Goal: Book appointment/travel/reservation

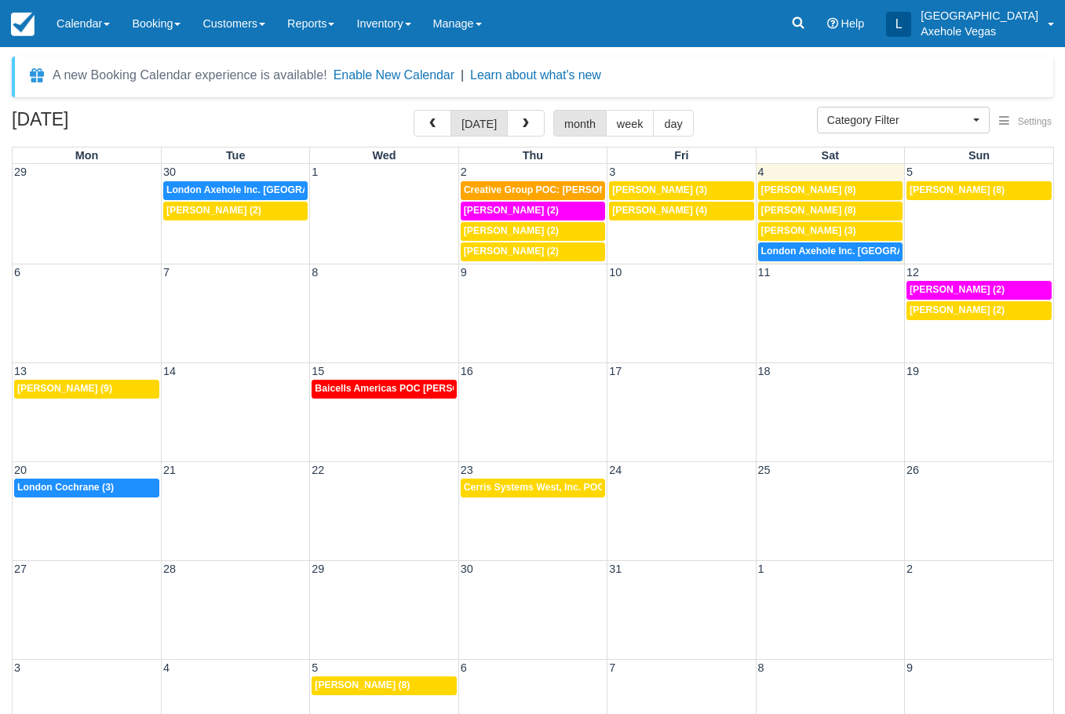
select select
click at [881, 168] on td "4" at bounding box center [830, 172] width 148 height 16
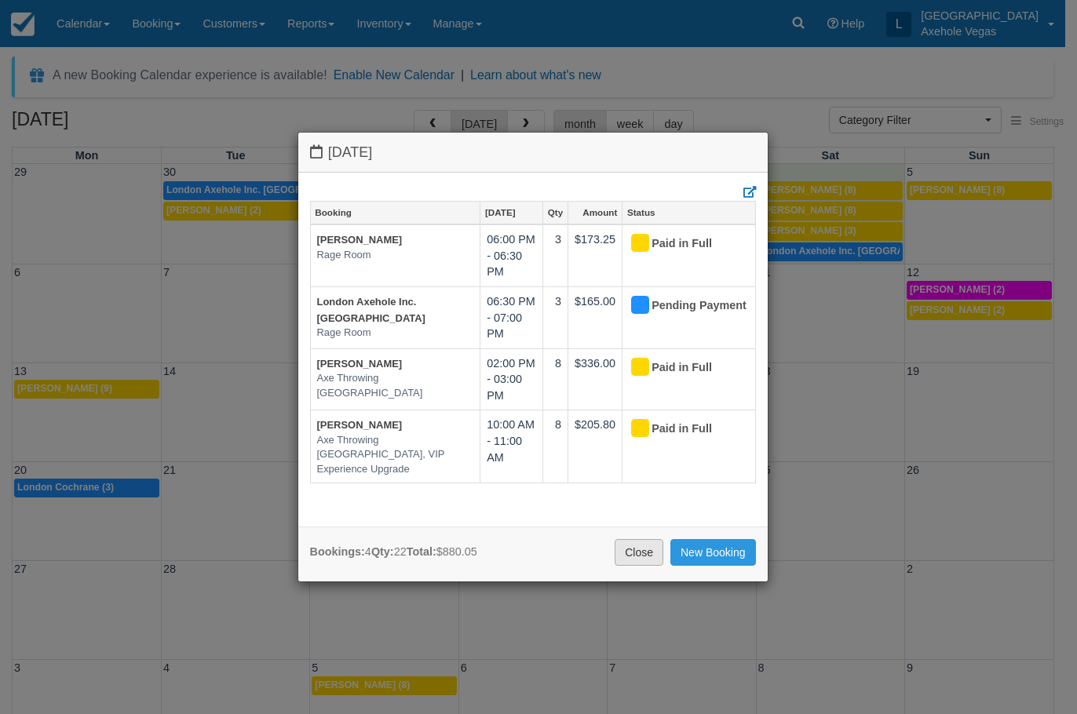
click at [629, 557] on link "Close" at bounding box center [639, 552] width 49 height 27
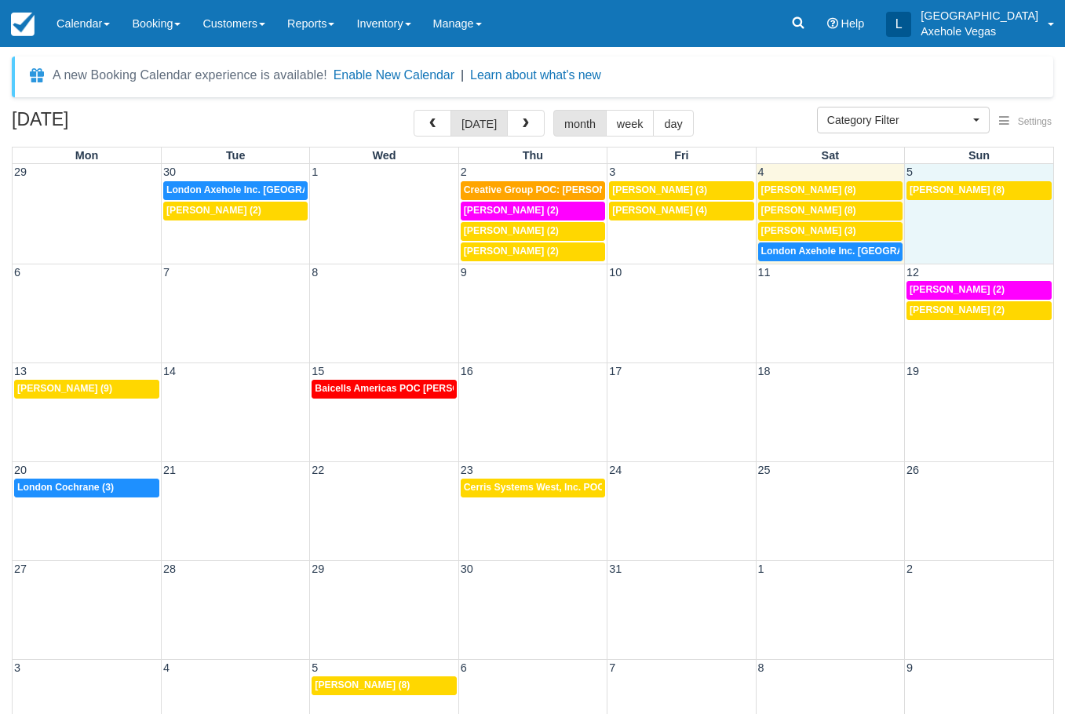
click at [936, 214] on td "[PERSON_NAME] (8)" at bounding box center [979, 222] width 148 height 82
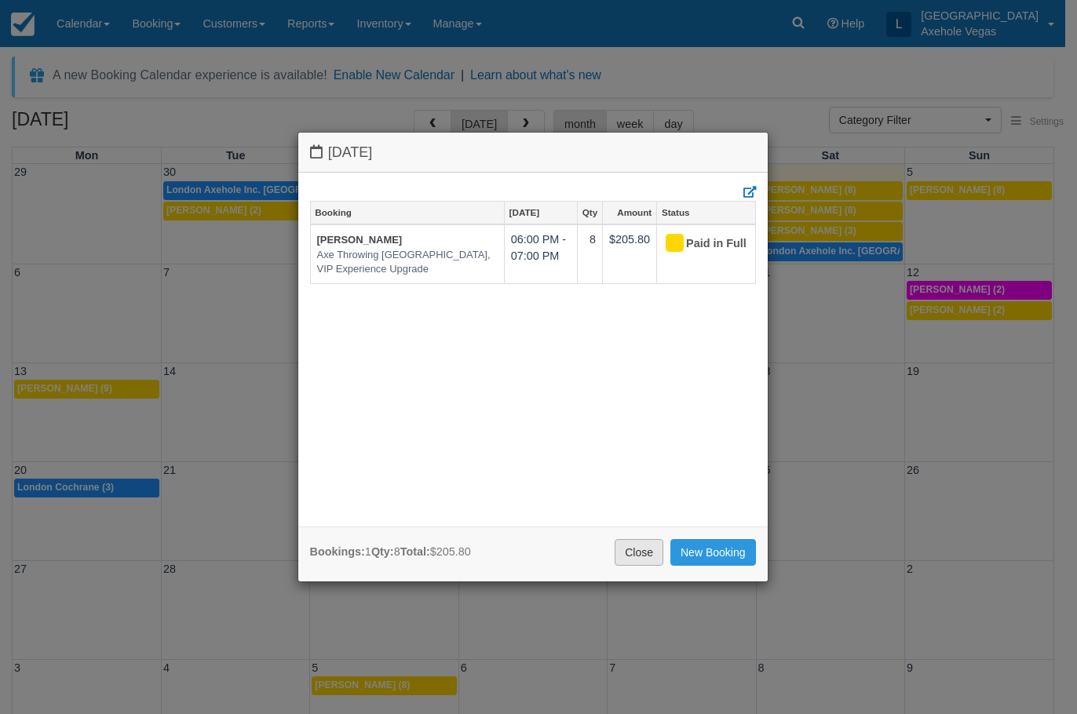
click at [637, 550] on link "Close" at bounding box center [639, 552] width 49 height 27
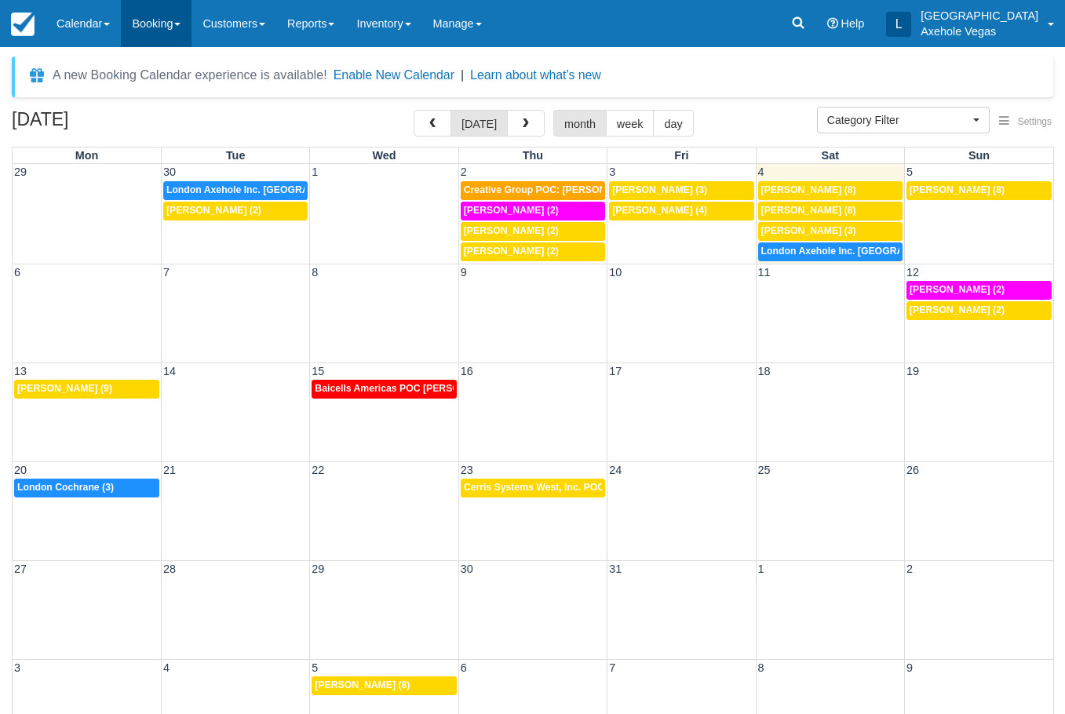
click at [159, 26] on link "Booking" at bounding box center [156, 23] width 71 height 47
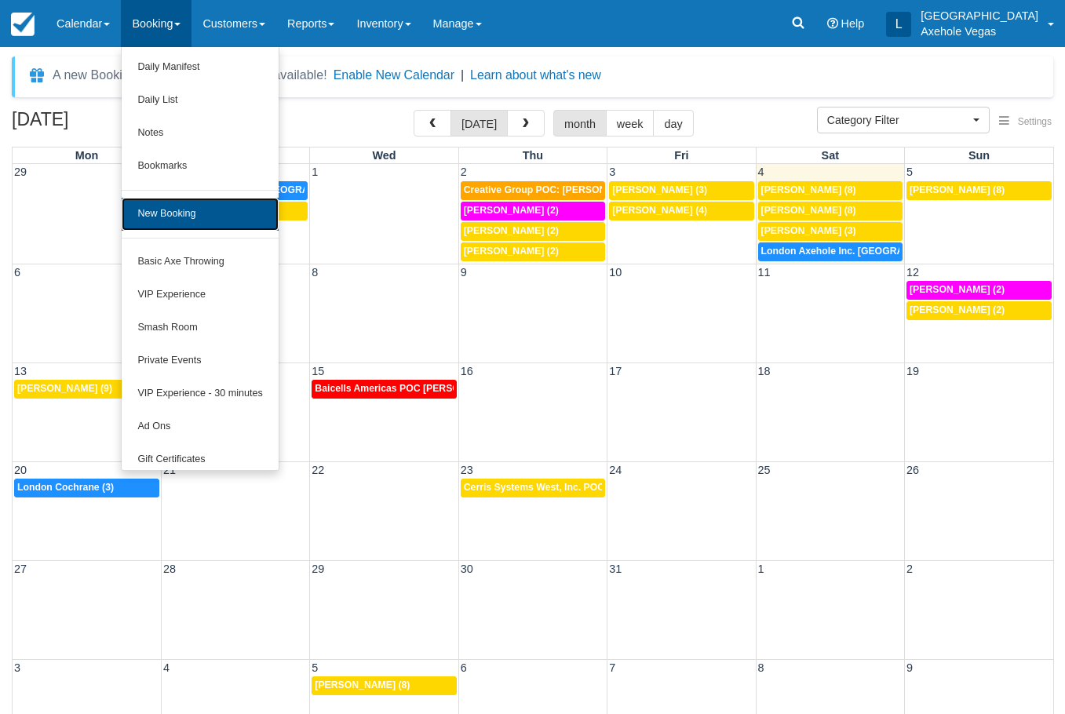
click at [218, 209] on link "New Booking" at bounding box center [200, 214] width 156 height 33
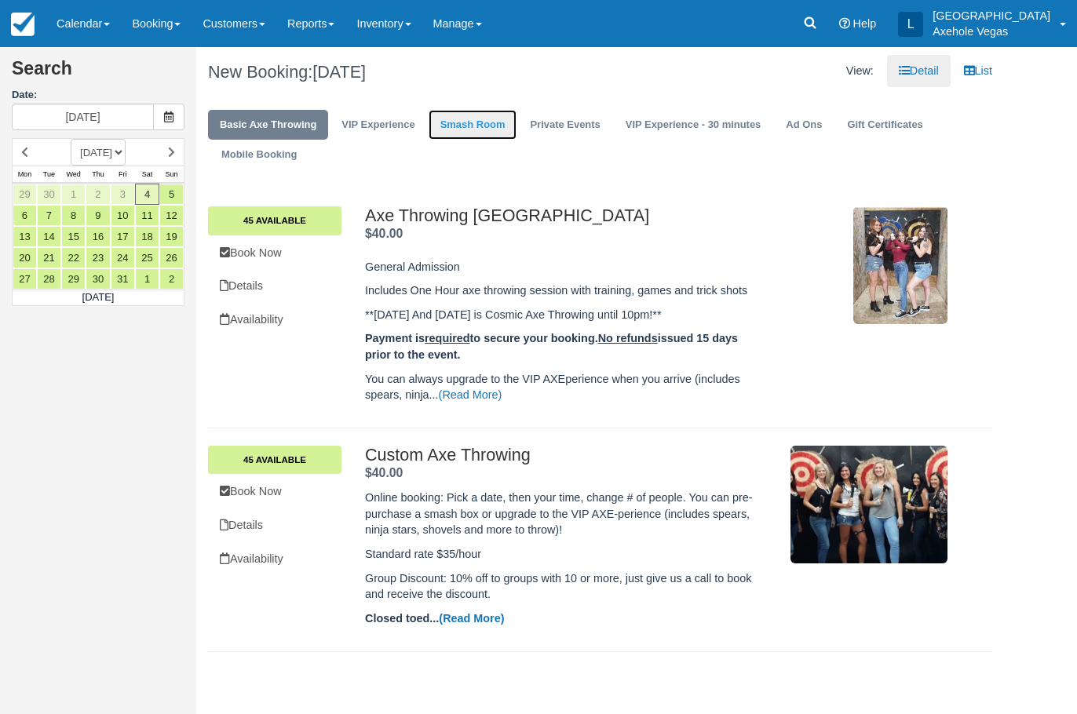
click at [484, 126] on link "Smash Room" at bounding box center [473, 125] width 89 height 31
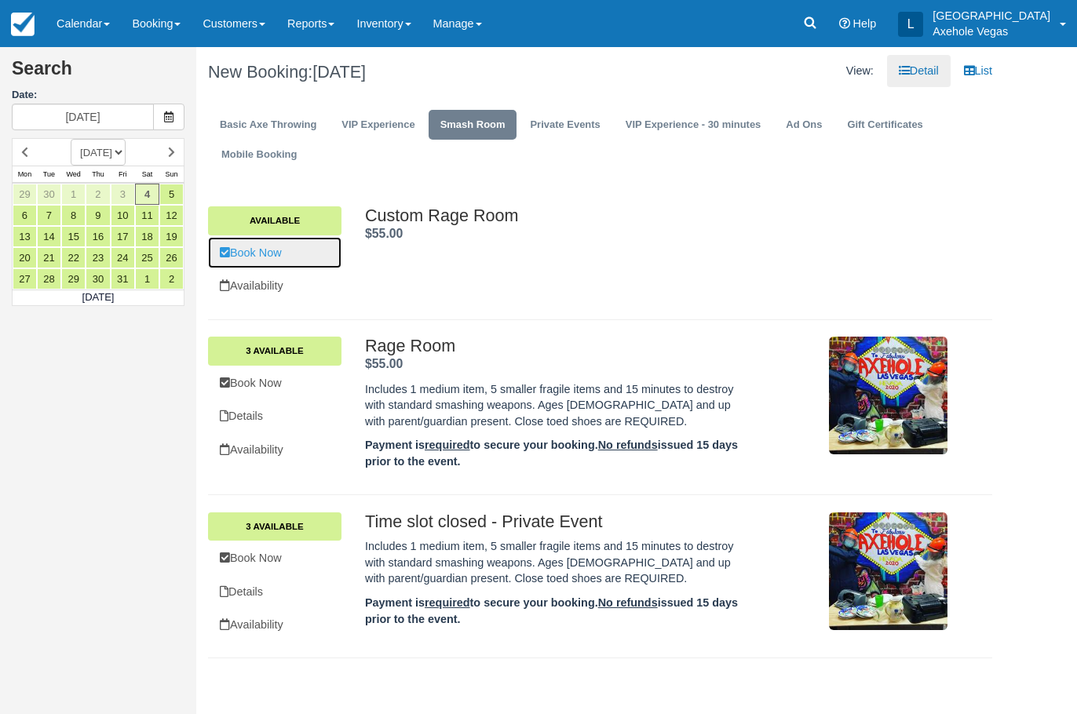
click at [317, 242] on link "Book Now" at bounding box center [274, 253] width 133 height 32
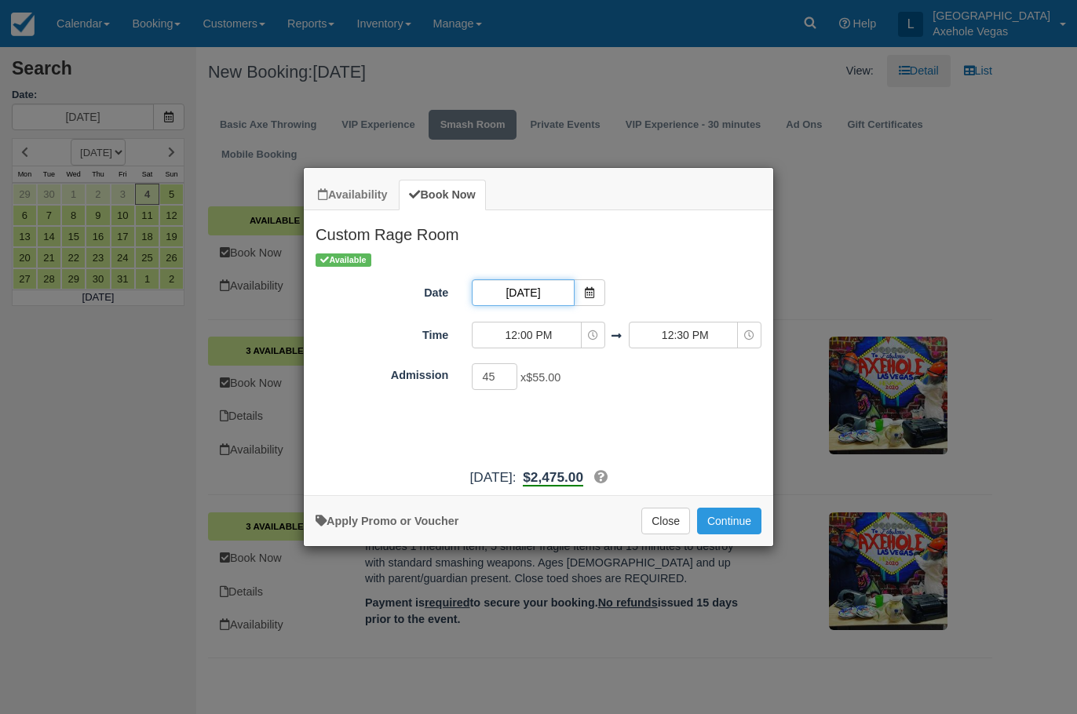
click at [564, 294] on input "Sat 04 Oct 2025" at bounding box center [523, 292] width 102 height 27
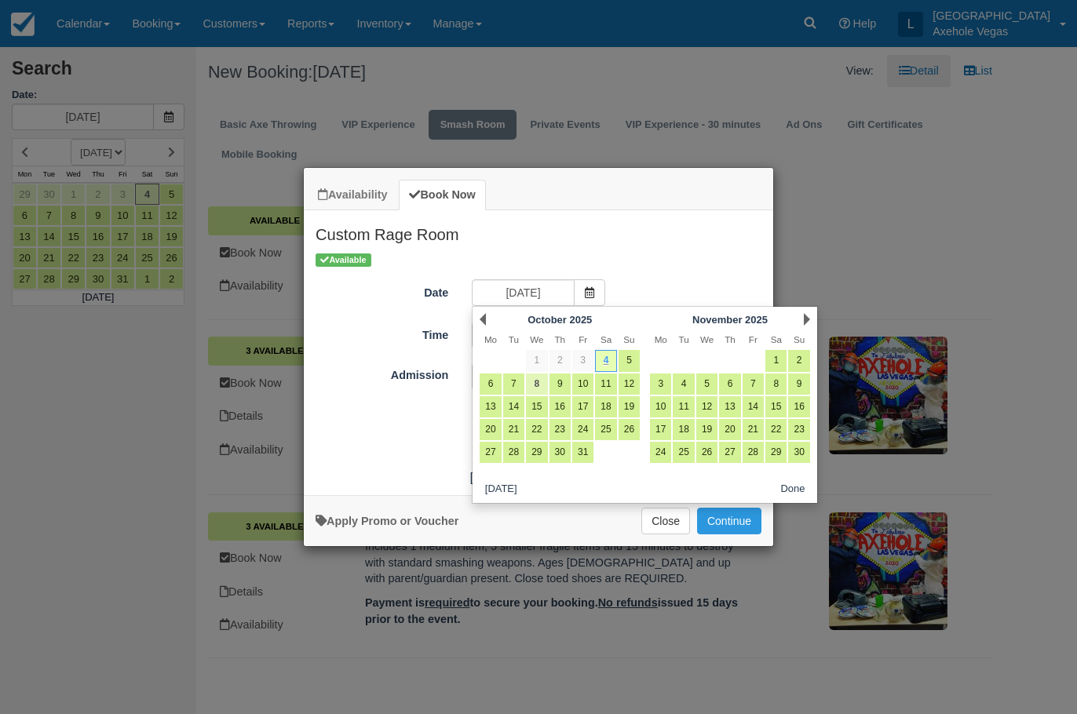
click at [544, 385] on link "8" at bounding box center [536, 384] width 21 height 21
type input "Wed 08 Oct 2025"
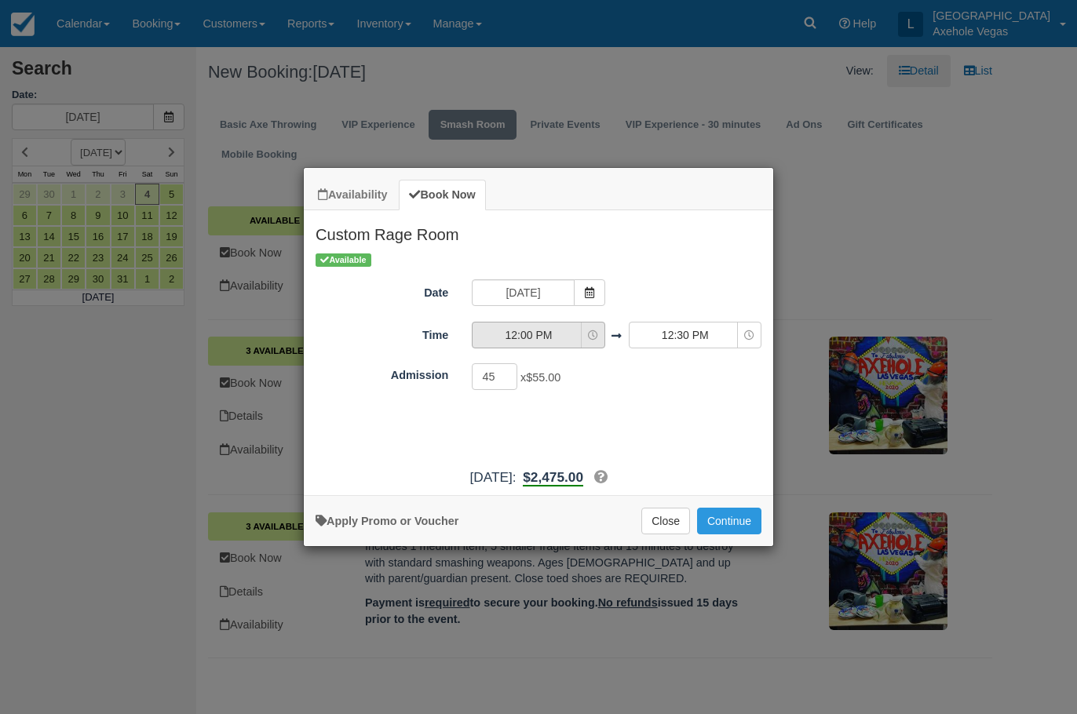
click at [556, 334] on span "12:00 PM" at bounding box center [528, 335] width 111 height 16
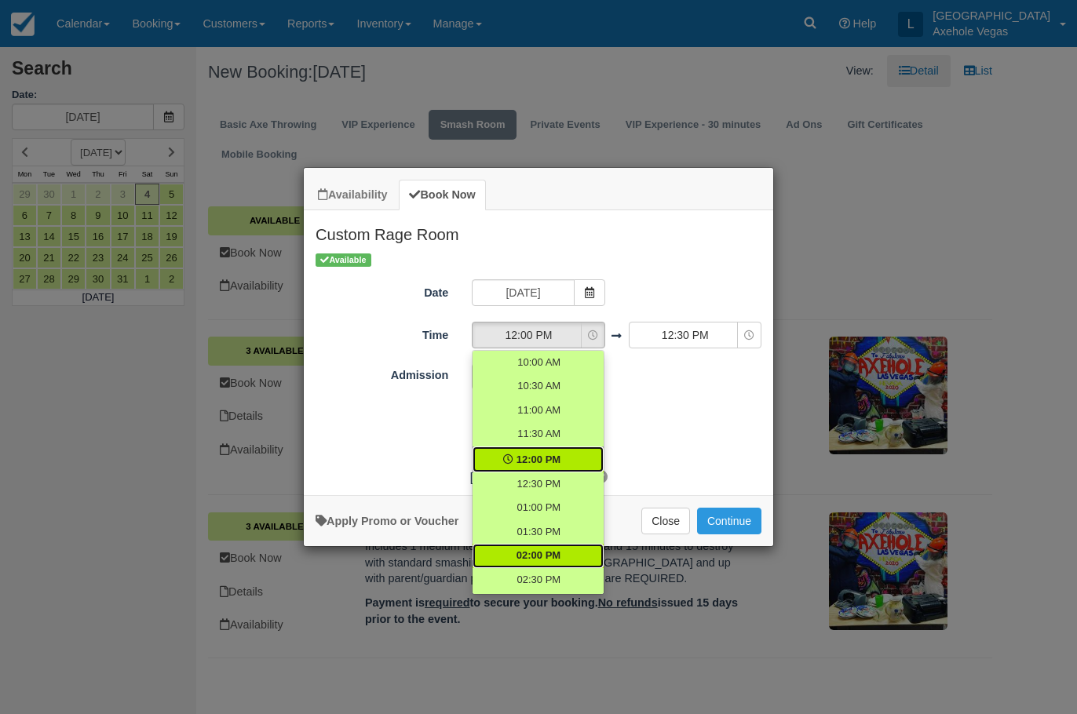
scroll to position [78, 0]
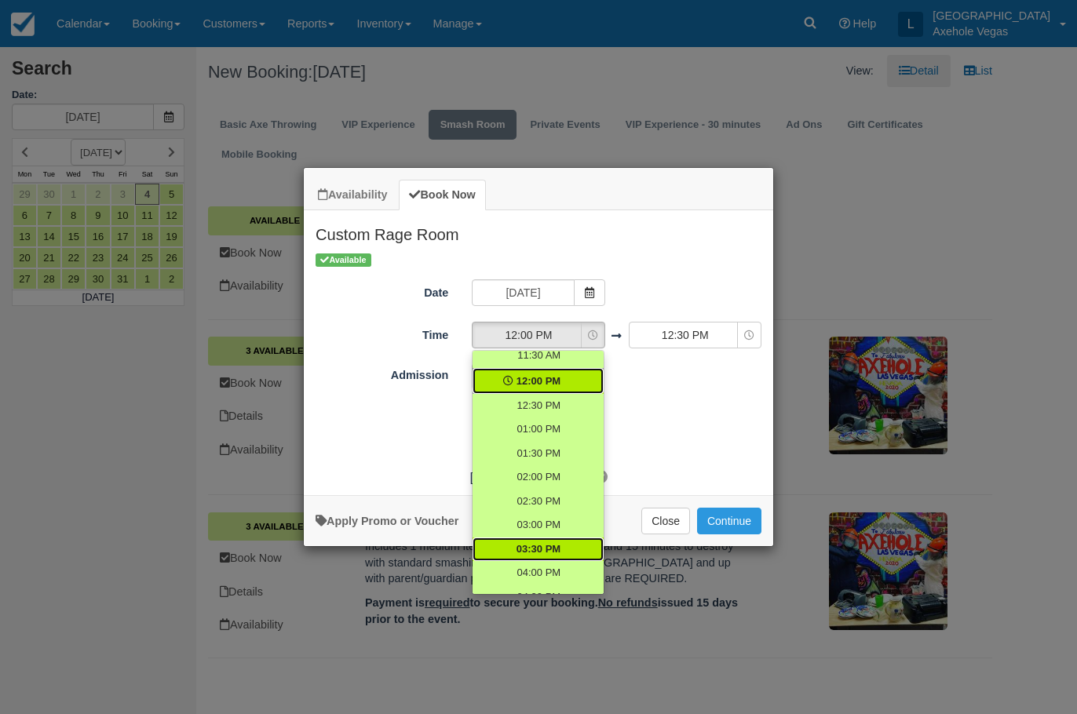
click at [548, 542] on span "03:30 PM" at bounding box center [539, 549] width 44 height 15
select select "15:30"
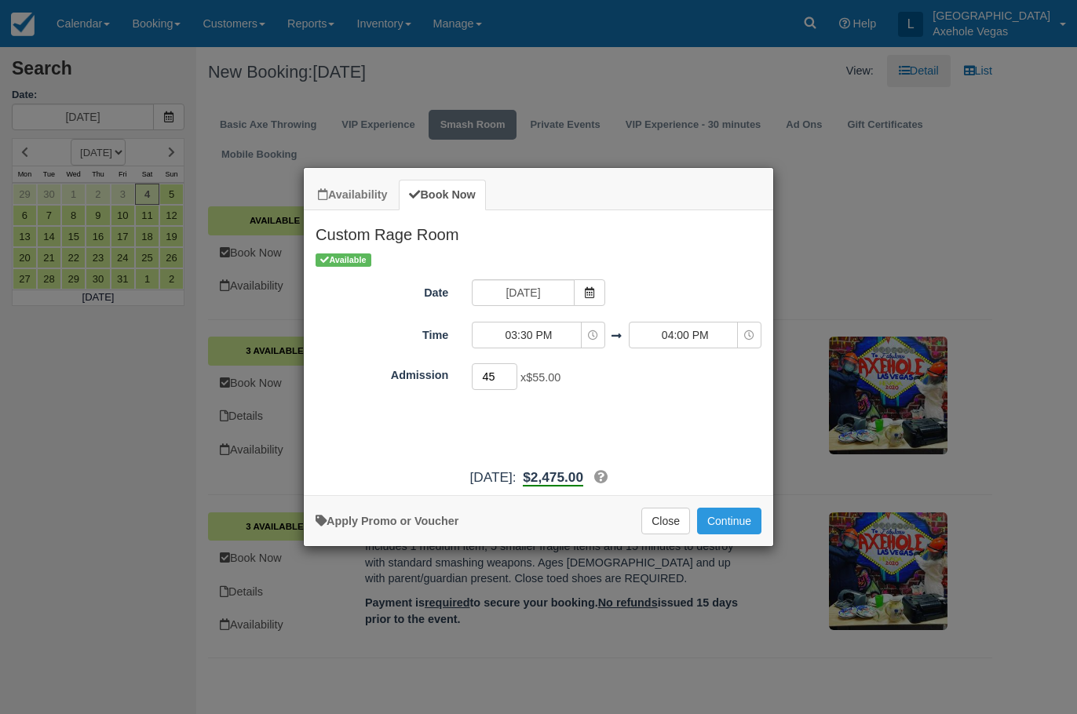
click at [502, 378] on input "45" at bounding box center [495, 376] width 46 height 27
type input "4"
type input "2"
click at [711, 522] on button "Continue" at bounding box center [729, 521] width 64 height 27
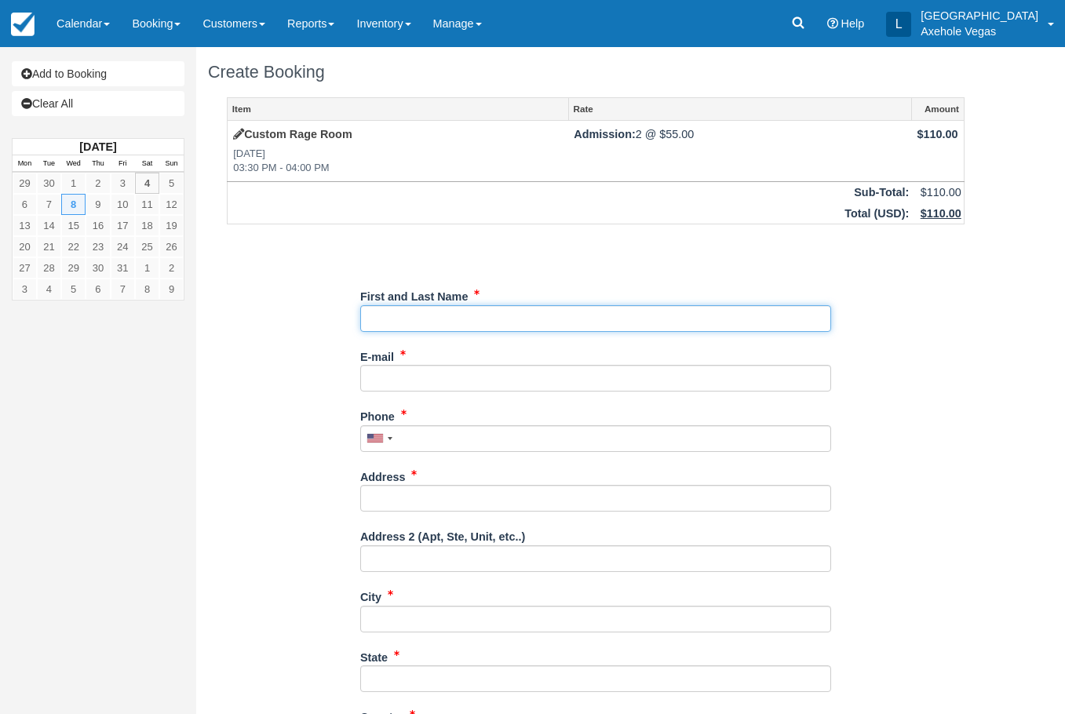
click at [549, 319] on input "First and Last Name" at bounding box center [595, 318] width 471 height 27
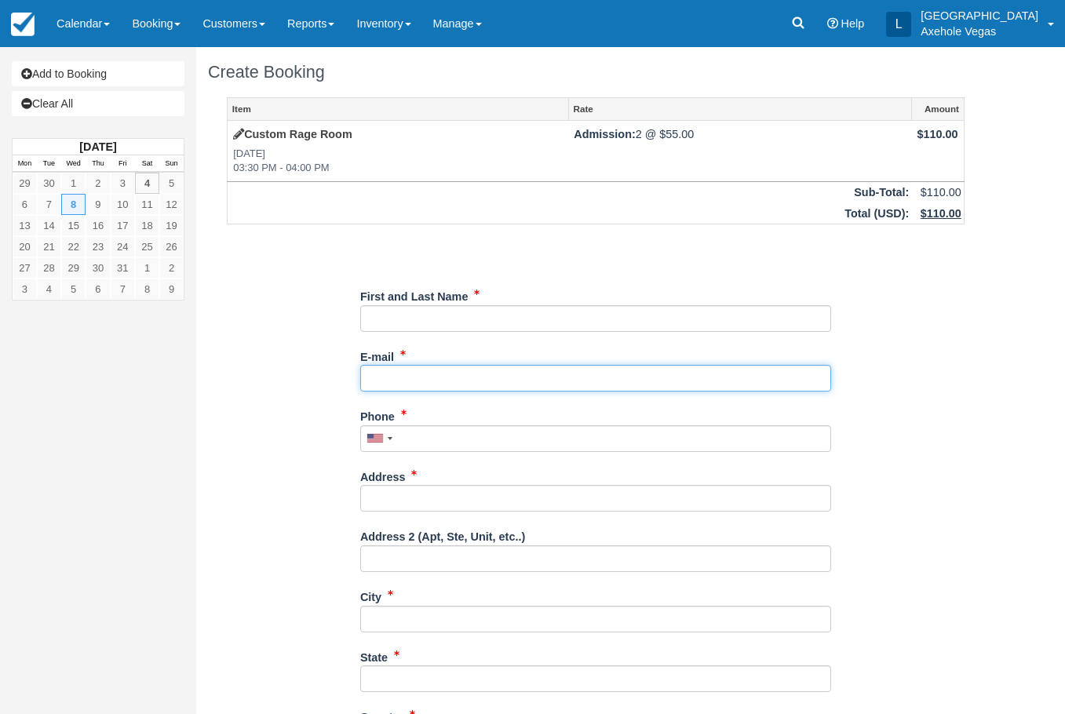
click at [523, 385] on input "E-mail" at bounding box center [595, 378] width 471 height 27
type input "axeholevegas@gmail.com"
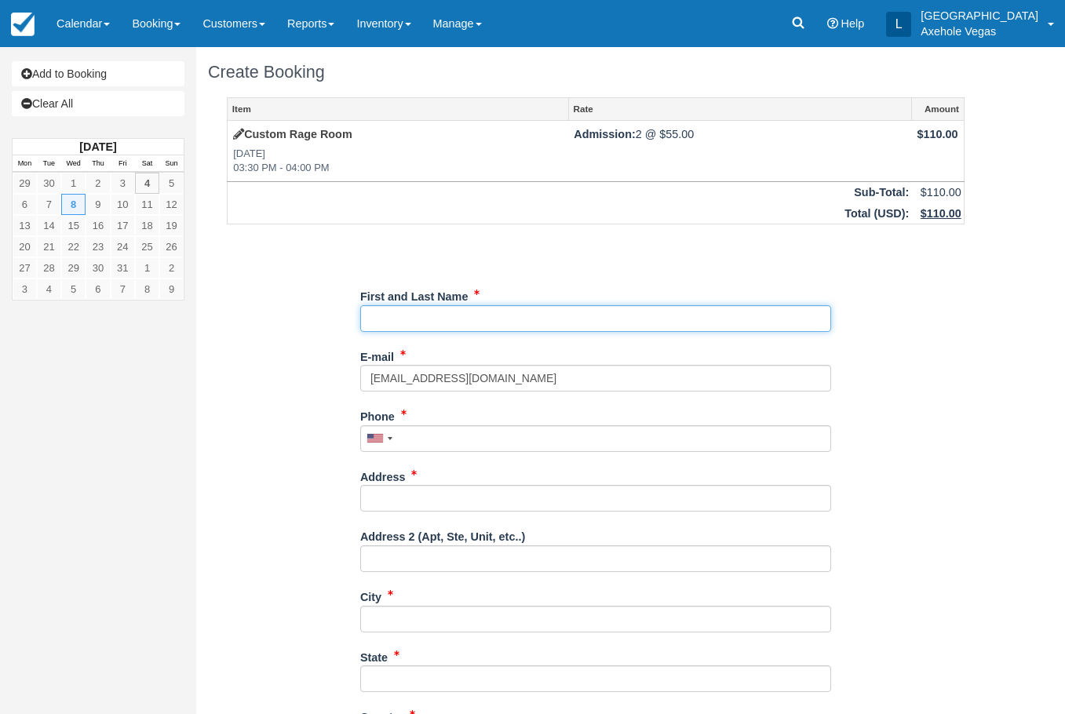
type input "London Axehole Inc. Axehole Vegas"
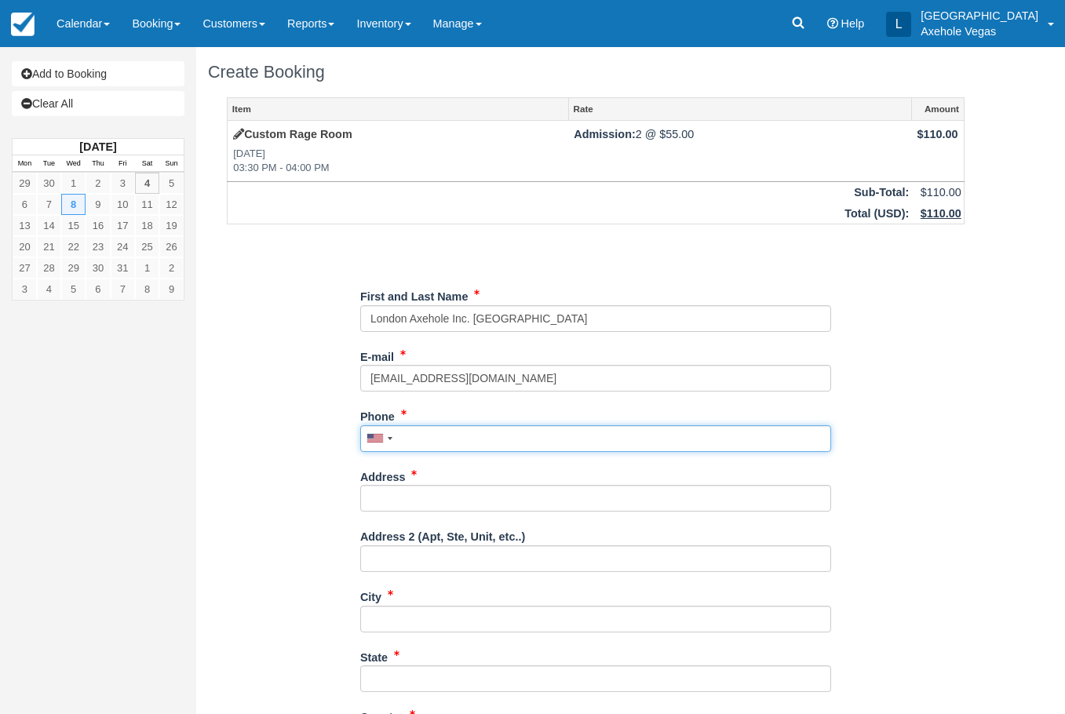
type input "7027767640"
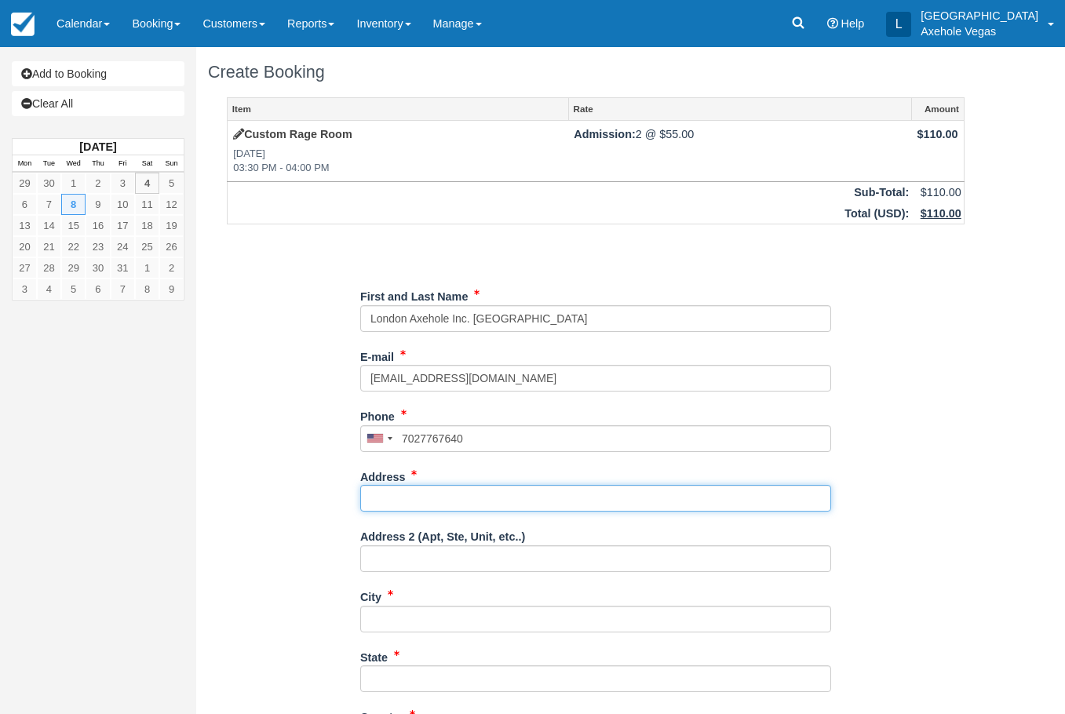
type input "450 Fremont street"
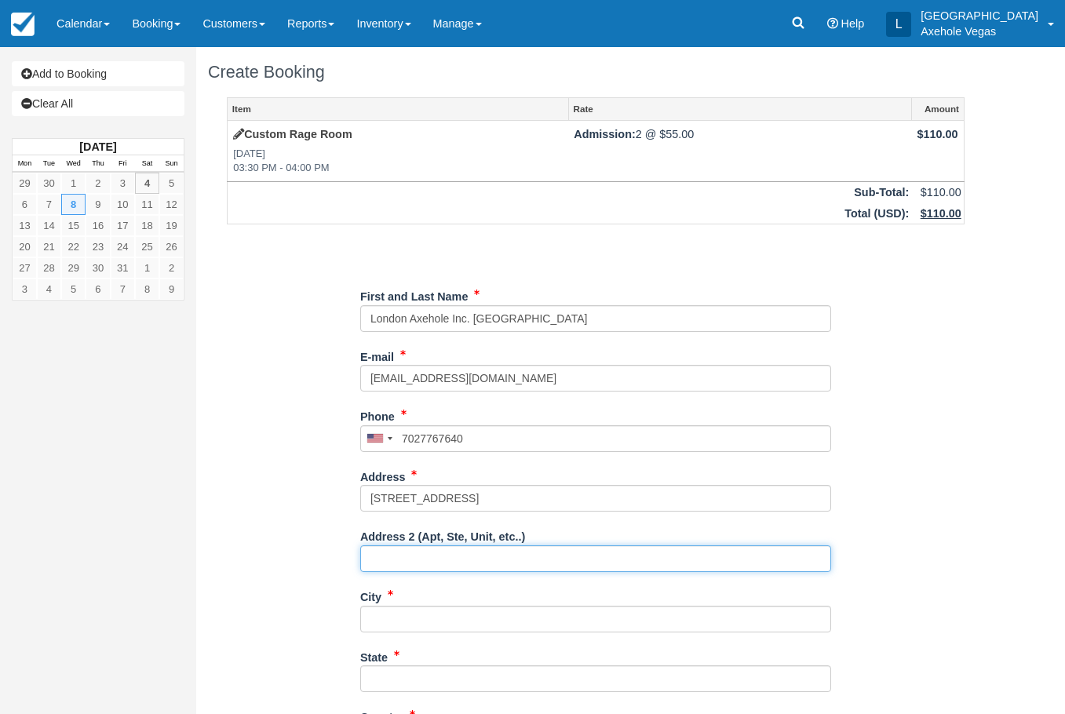
type input "Ste 163"
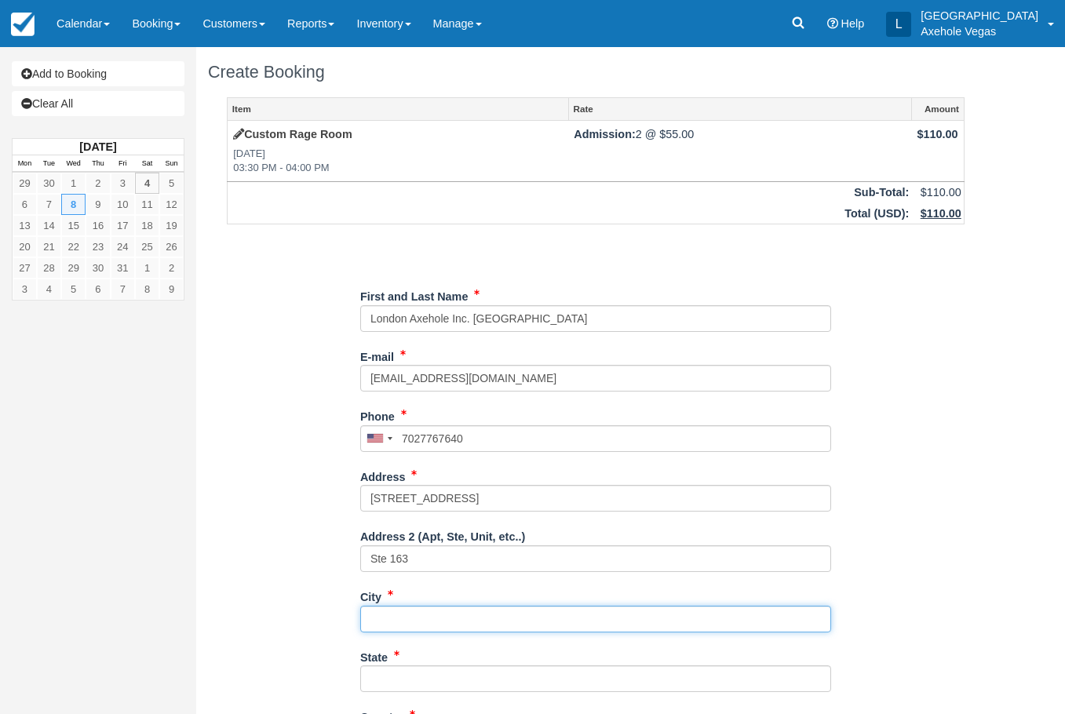
type input "las vegas"
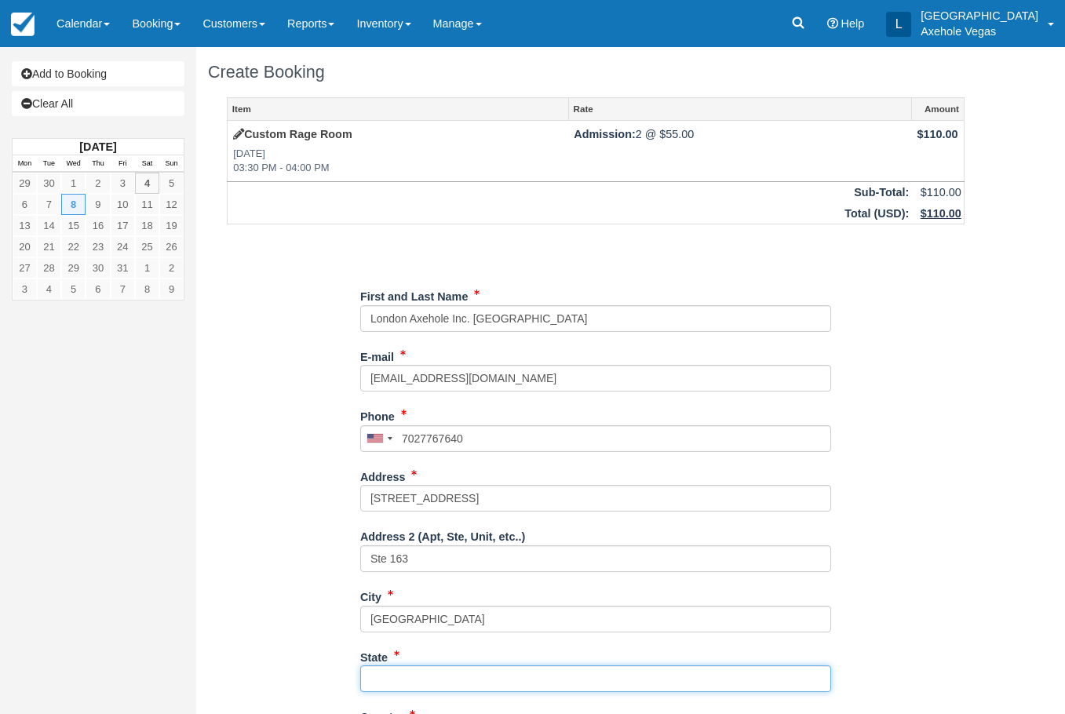
type input "NV"
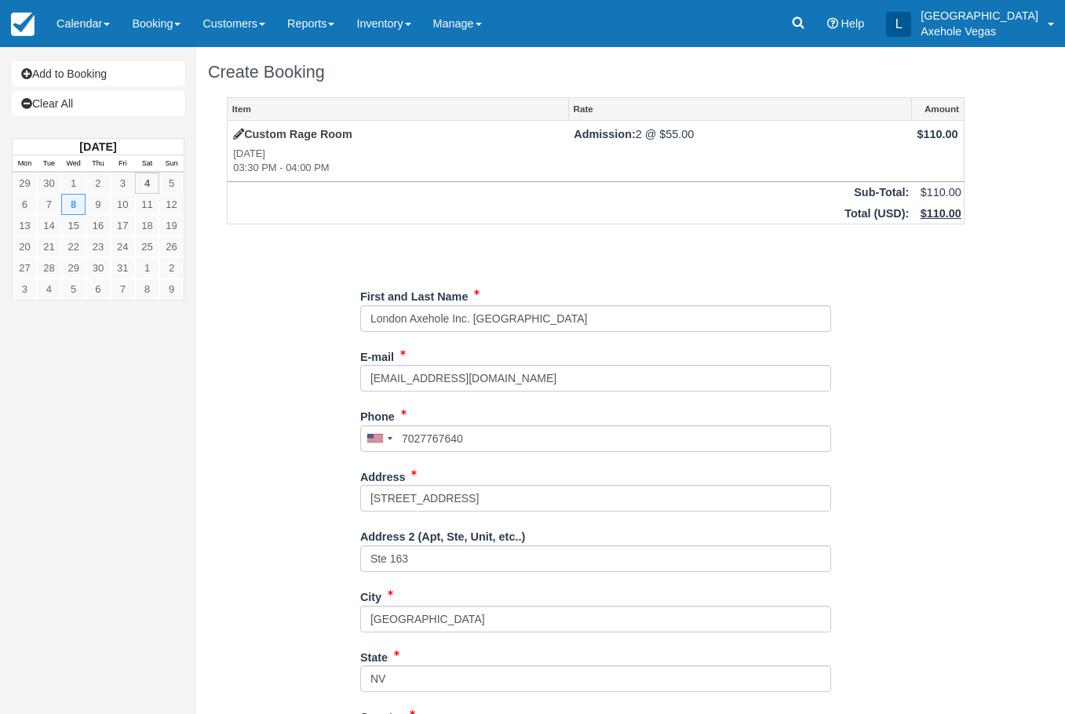
type input "United States"
type input "89101"
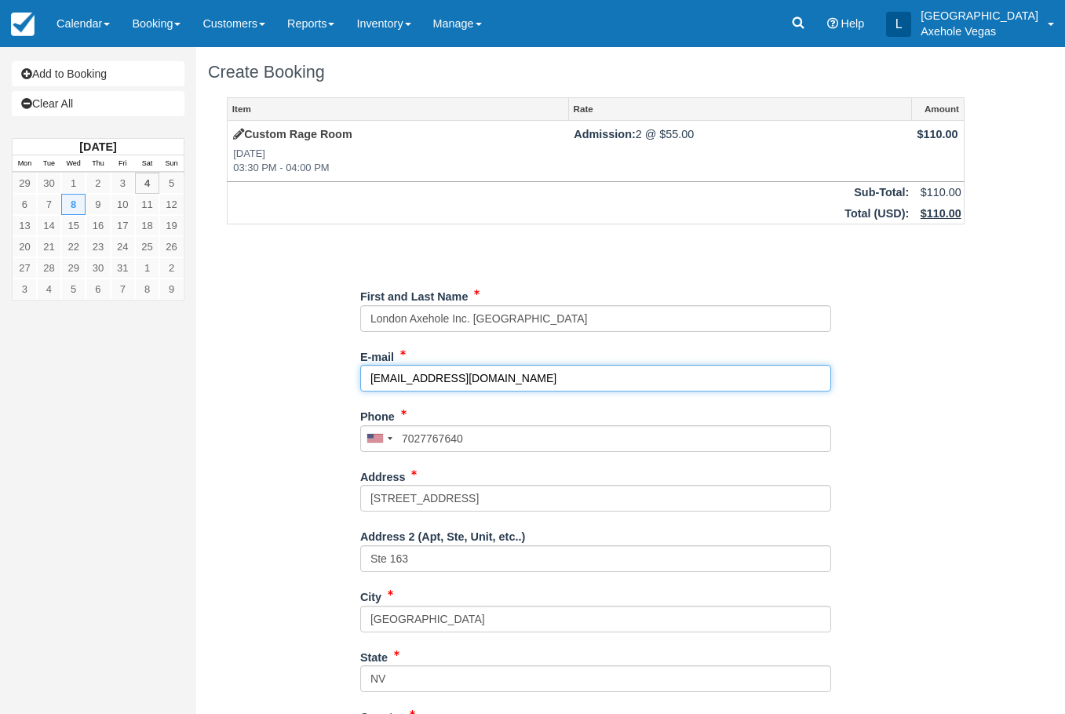
type input "(702) 776-7640"
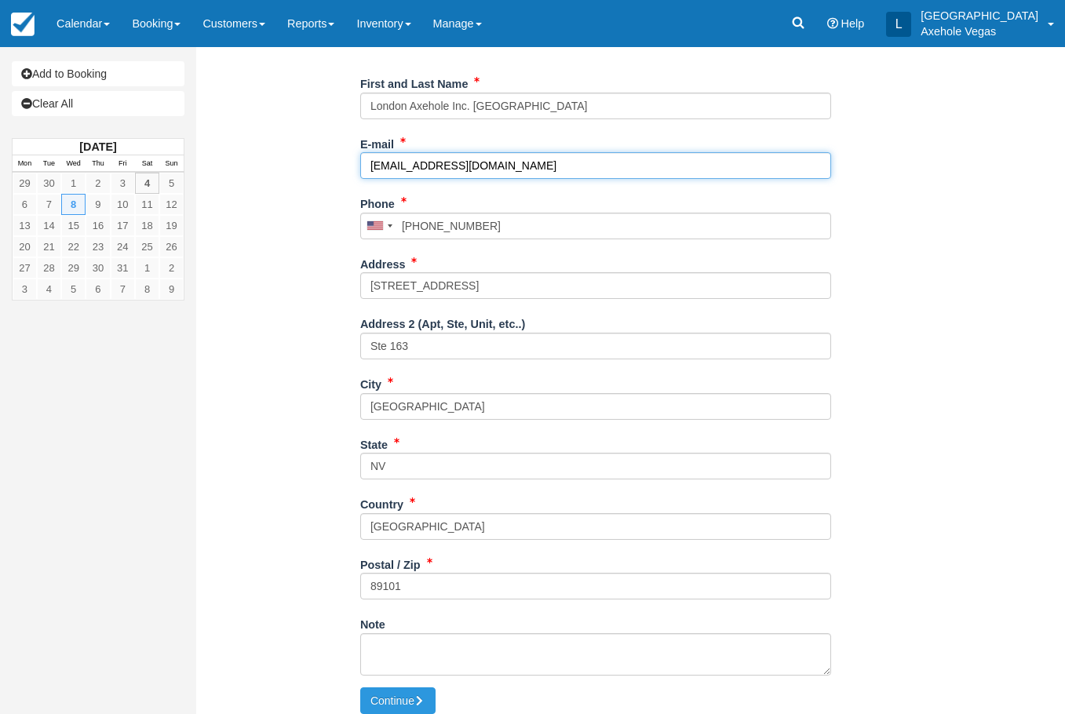
scroll to position [224, 0]
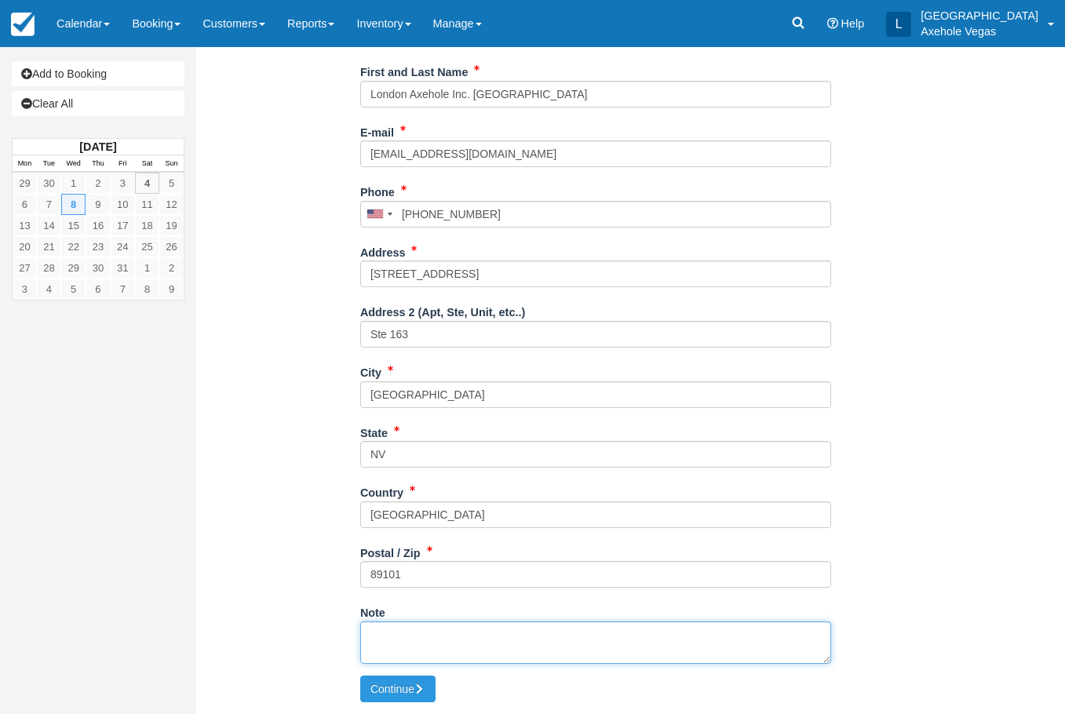
click at [440, 635] on textarea "Note" at bounding box center [595, 643] width 471 height 42
type textarea "T"
type textarea "time block EC"
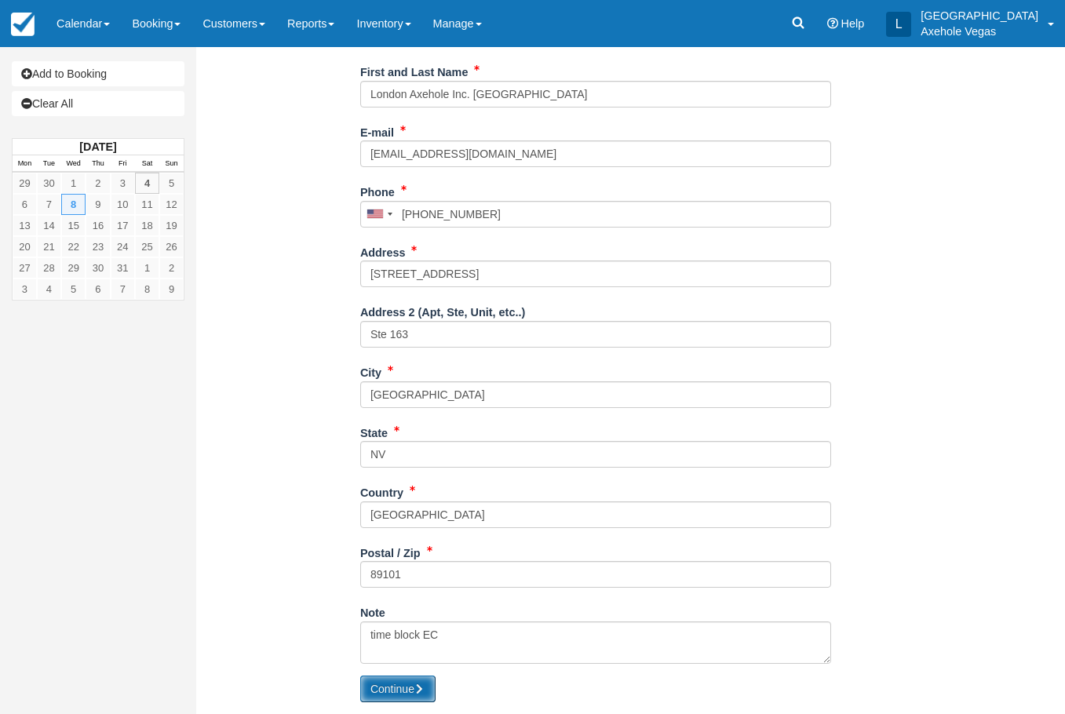
click at [422, 684] on icon "submit" at bounding box center [419, 689] width 11 height 11
type input "+17027767640"
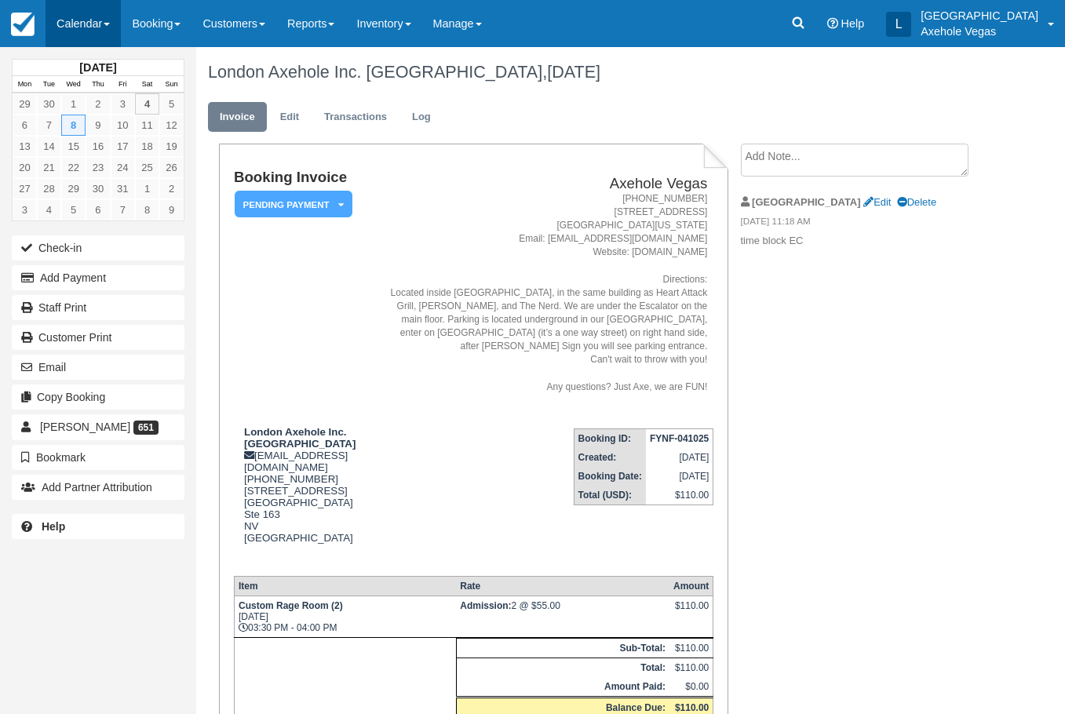
click at [83, 28] on link "Calendar" at bounding box center [83, 23] width 75 height 47
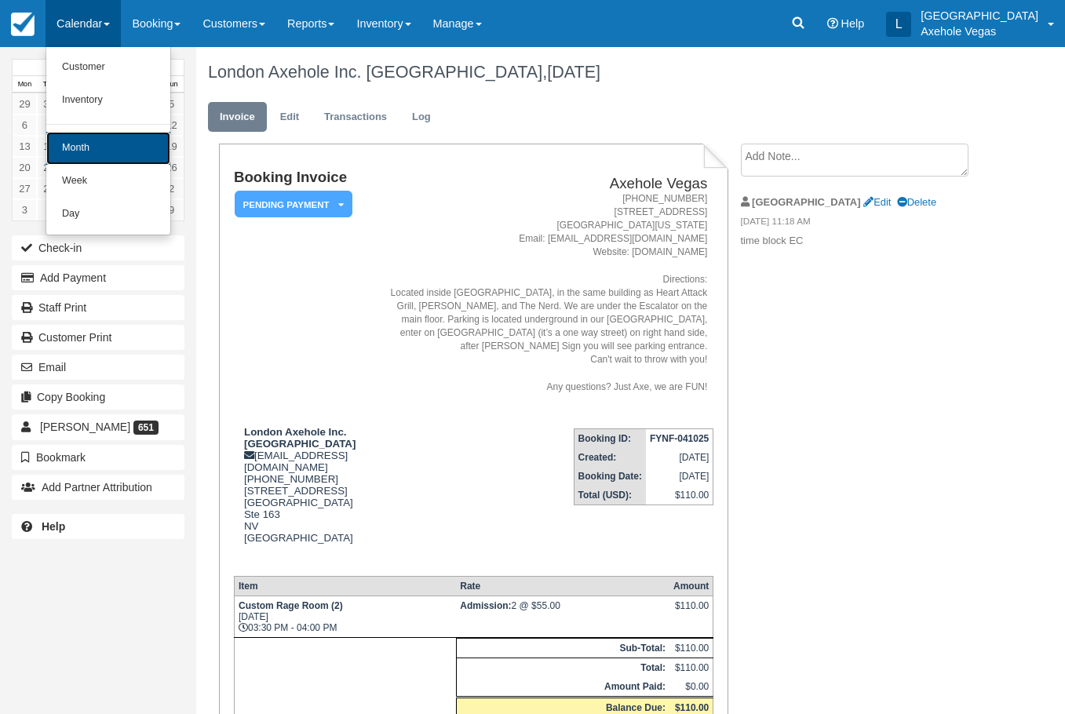
click at [102, 144] on link "Month" at bounding box center [108, 148] width 124 height 33
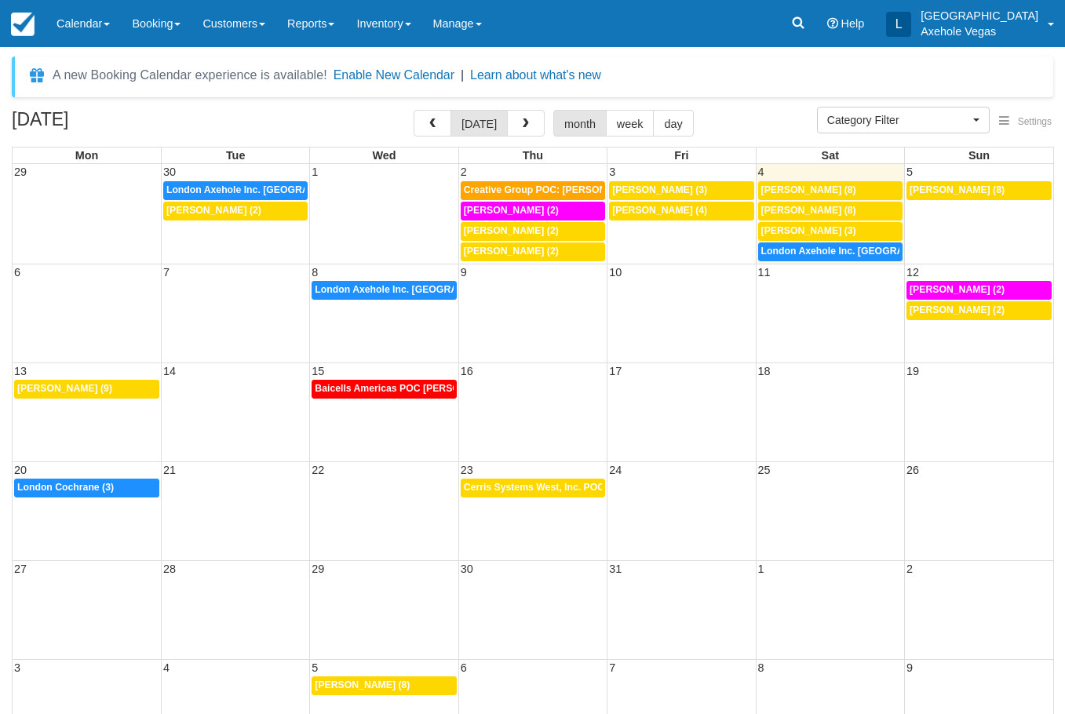
select select
click at [430, 309] on td "3:30p London Axehole Inc. [GEOGRAPHIC_DATA] (2)" at bounding box center [384, 300] width 148 height 41
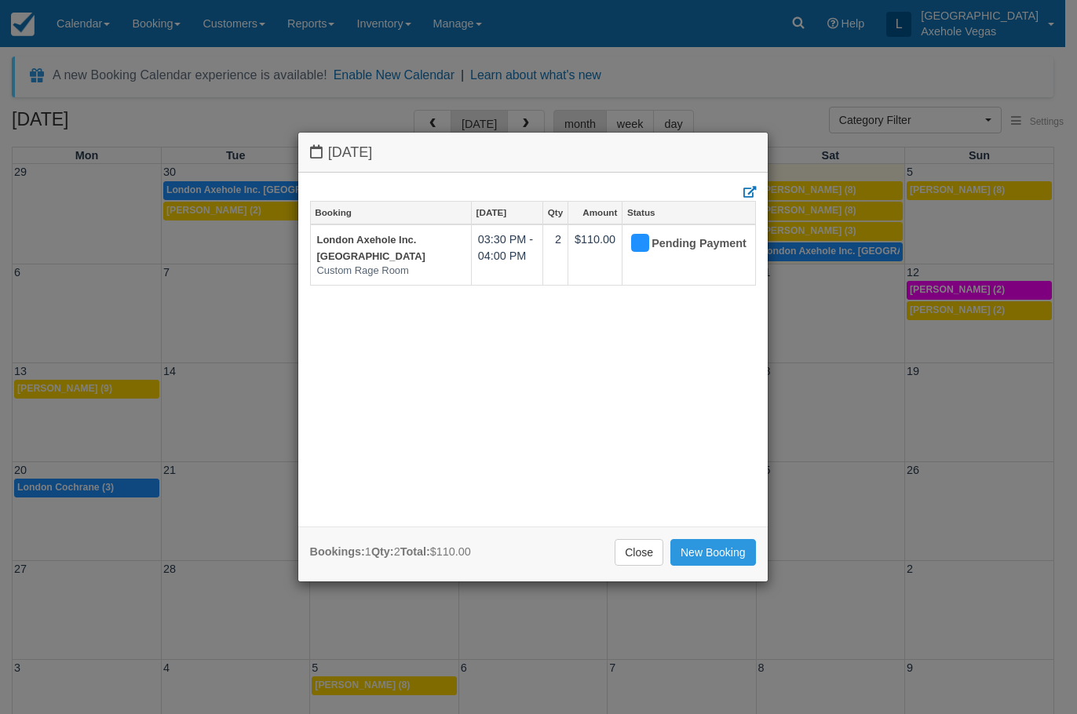
click at [639, 557] on link "Close" at bounding box center [639, 552] width 49 height 27
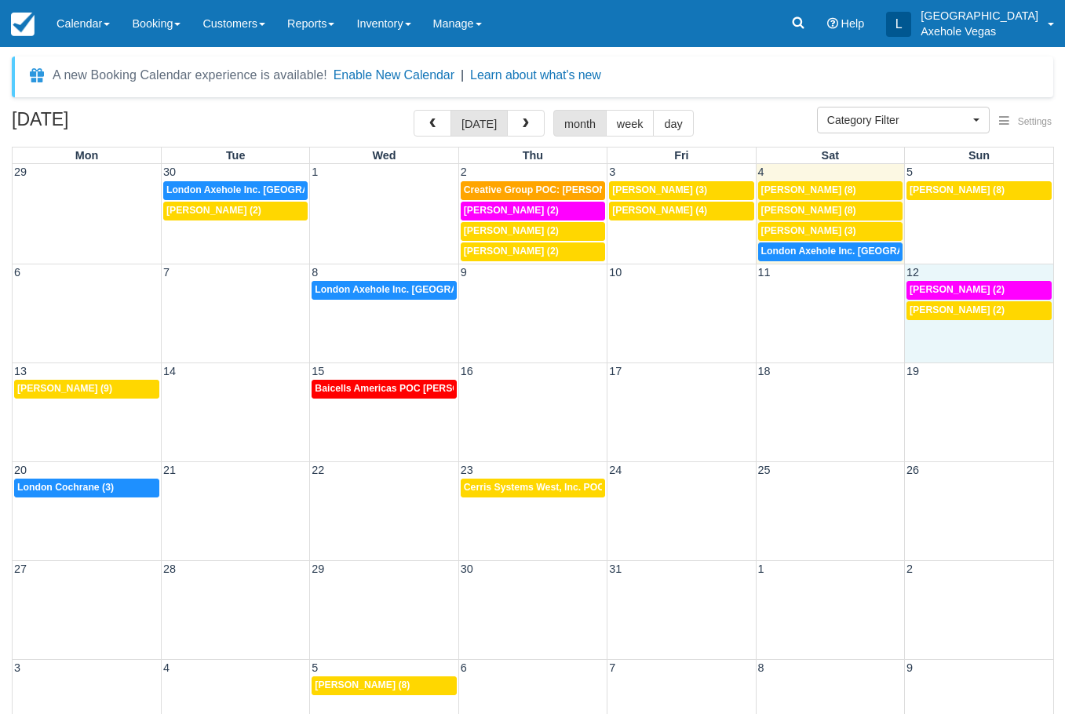
click at [916, 335] on div "6 7 8 9 10 11 12 3:30p London Axehole Inc. Axehole Vegas (2) 12p [PERSON_NAME] …" at bounding box center [533, 313] width 1041 height 99
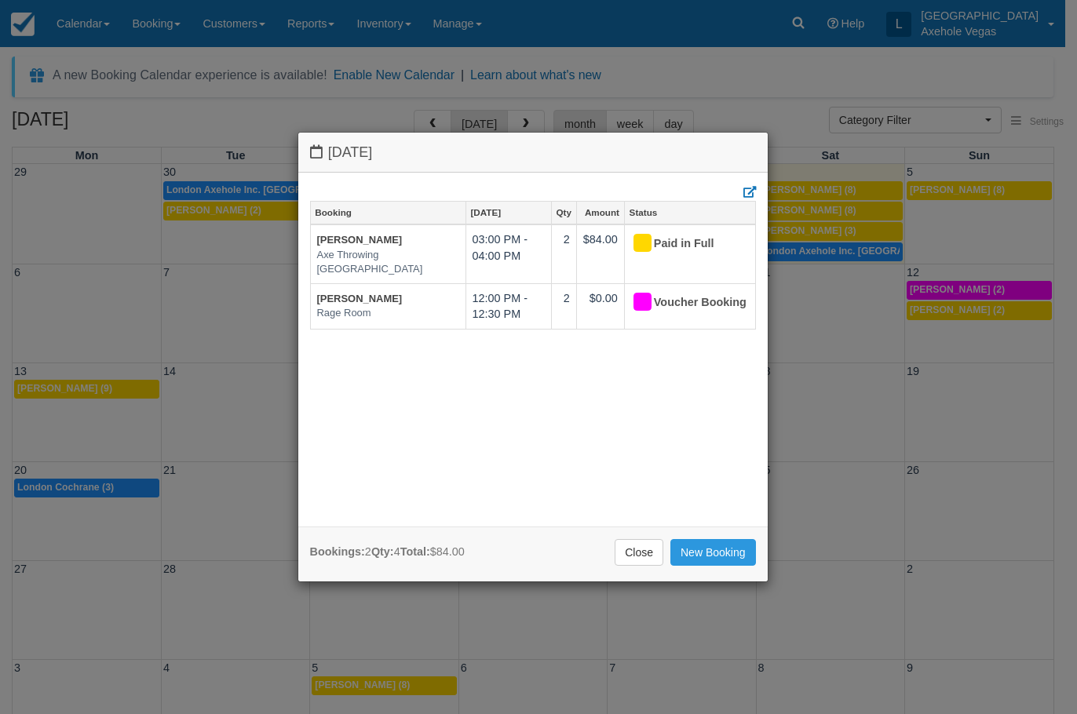
click at [94, 413] on div "[DATE] Booking [DATE] Qty Amount Status [PERSON_NAME] Axe Throwing [GEOGRAPHIC_…" at bounding box center [538, 357] width 1077 height 714
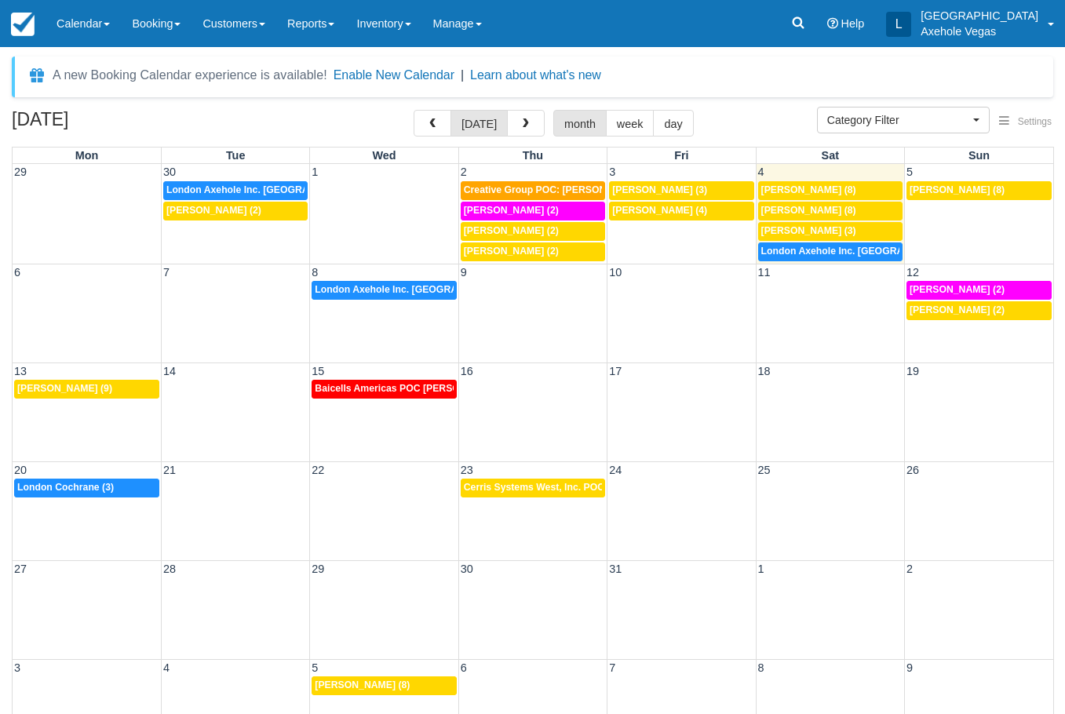
click at [94, 413] on div "13 14 15 16 17 18 19 5p [PERSON_NAME] (9) Baicells Americas POC [PERSON_NAME] (…" at bounding box center [533, 412] width 1041 height 99
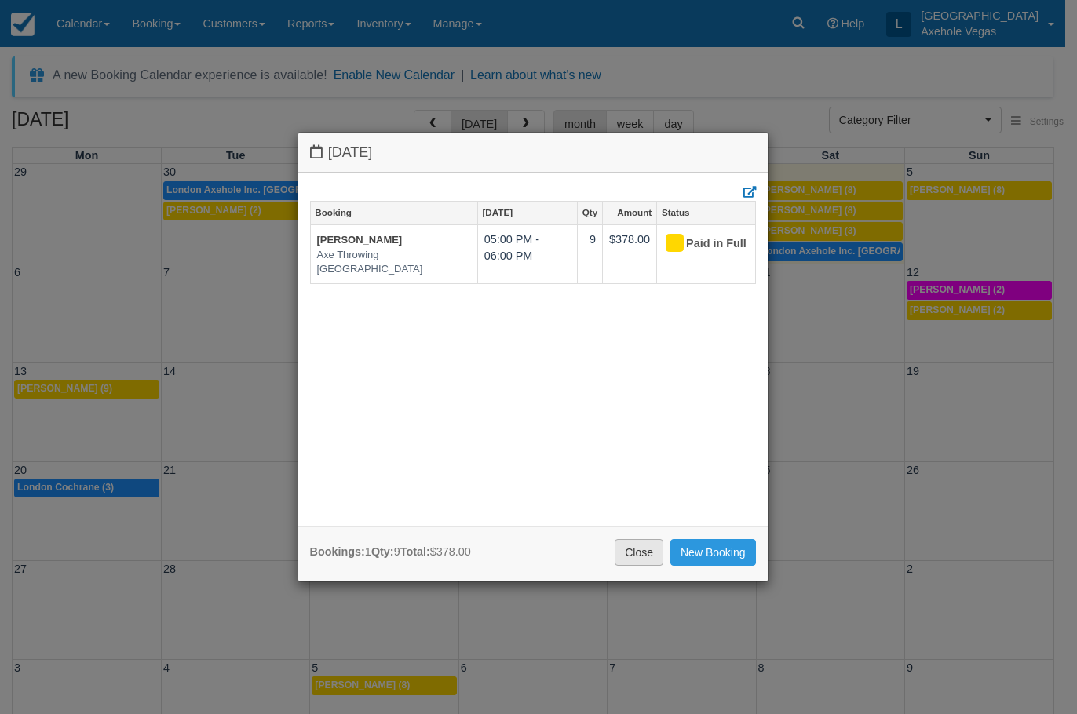
click at [622, 549] on link "Close" at bounding box center [639, 552] width 49 height 27
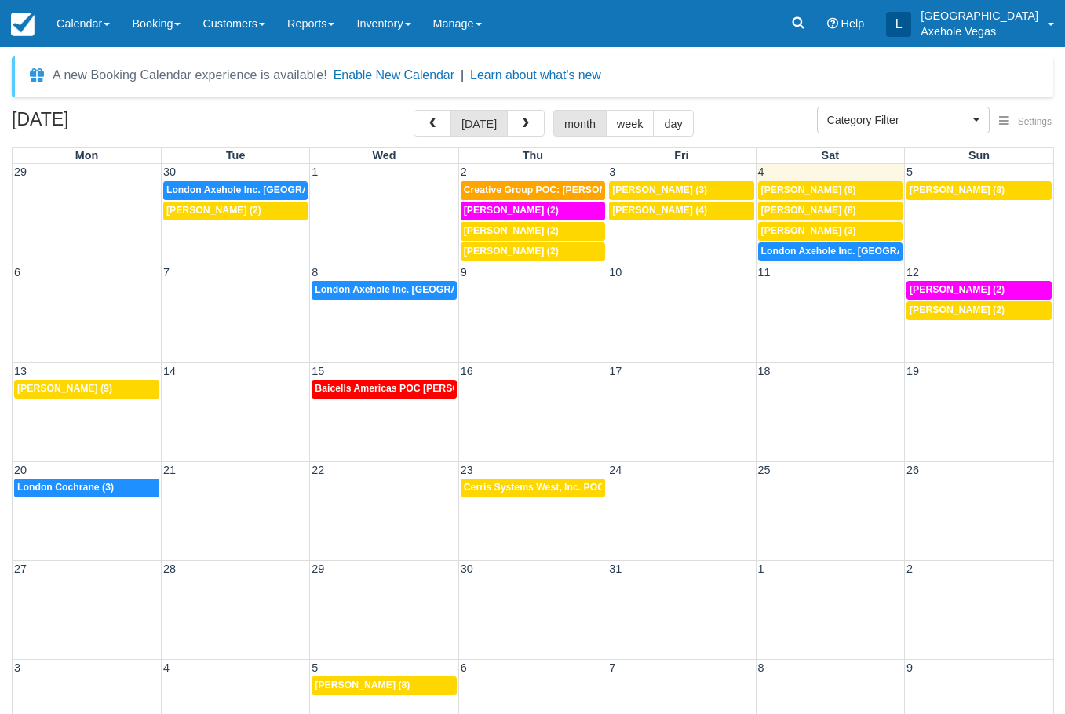
click at [371, 425] on div "13 14 15 16 17 18 19 5p [PERSON_NAME] (9) Baicells Americas POC [PERSON_NAME] (…" at bounding box center [533, 412] width 1041 height 99
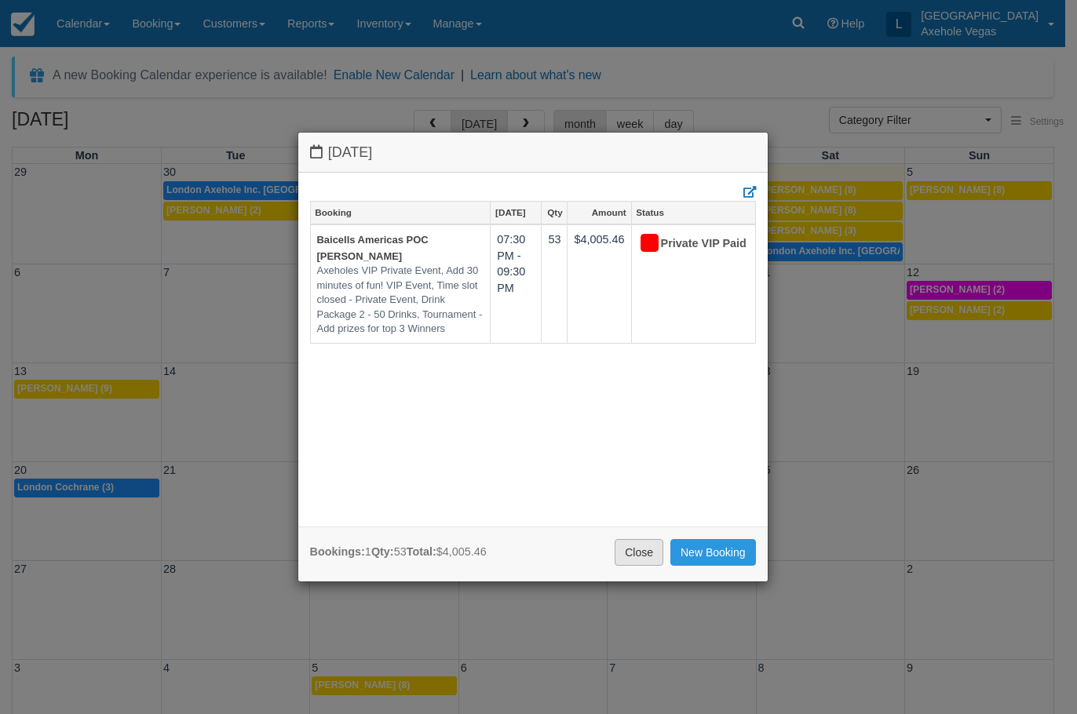
click at [645, 551] on link "Close" at bounding box center [639, 552] width 49 height 27
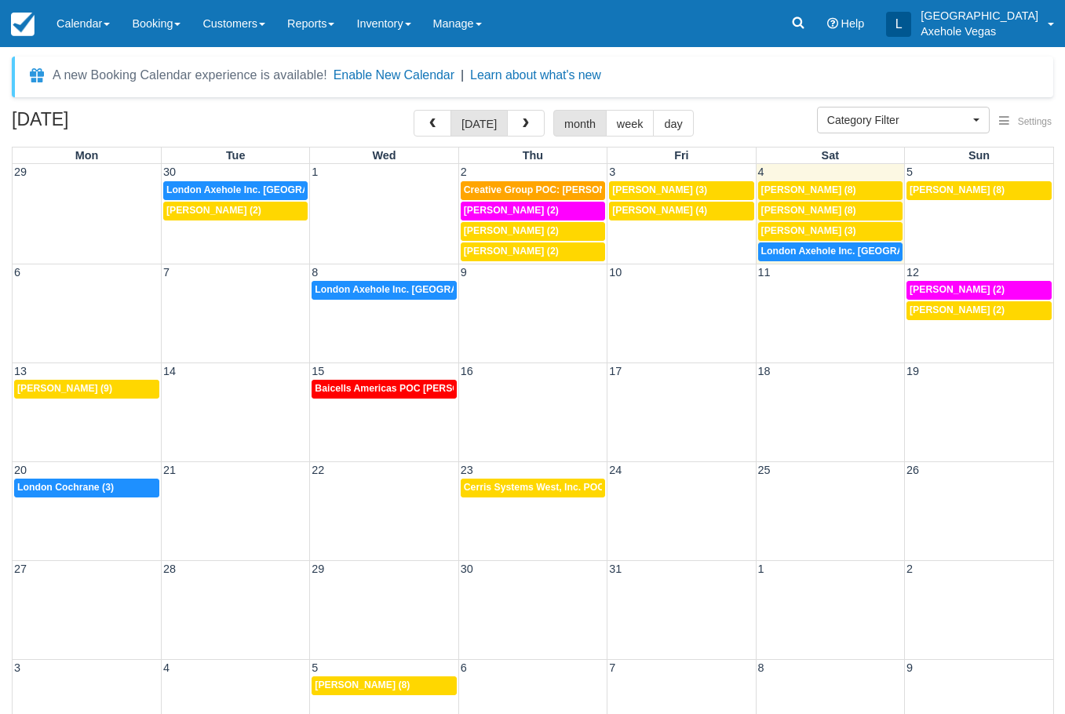
click at [126, 509] on div "20 21 22 23 24 25 26 10:30a [GEOGRAPHIC_DATA] Cochrane (3) 2:30p Cerris Systems…" at bounding box center [533, 511] width 1041 height 99
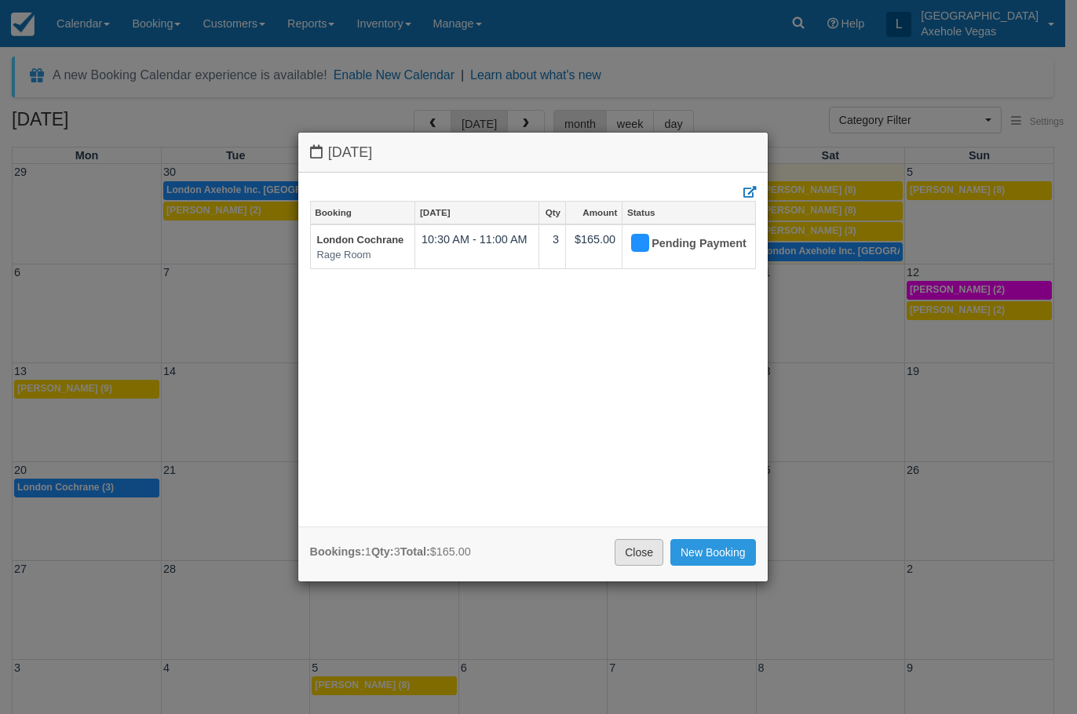
click at [646, 547] on link "Close" at bounding box center [639, 552] width 49 height 27
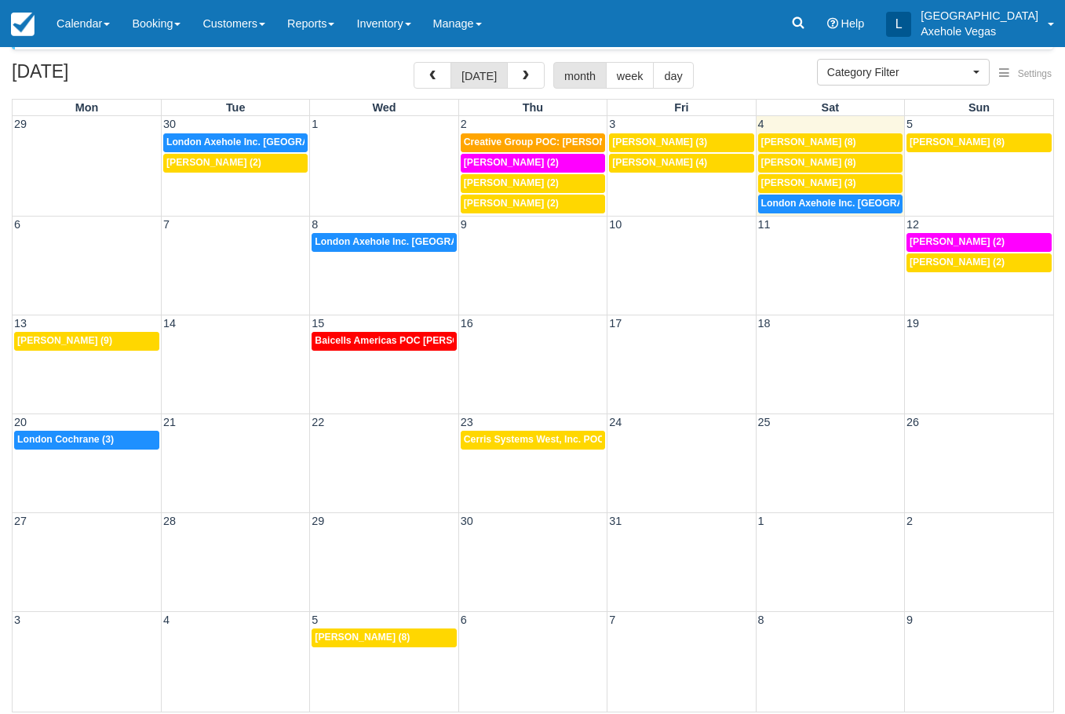
scroll to position [50, 0]
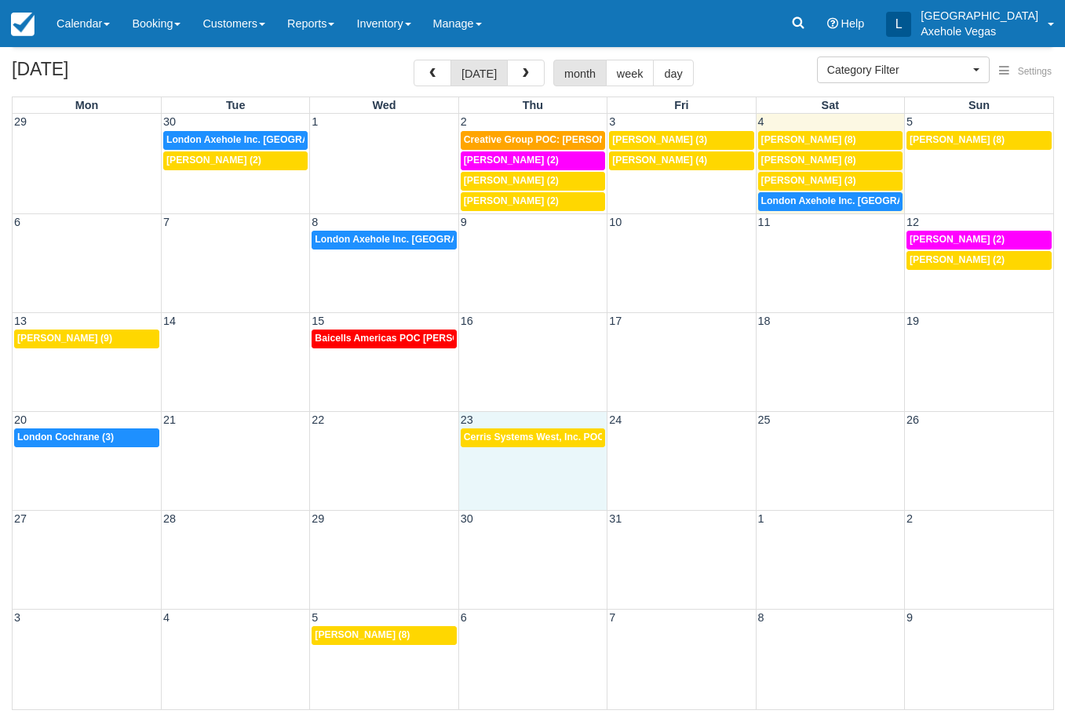
click at [561, 469] on div "20 21 22 23 24 25 26 10:30a [GEOGRAPHIC_DATA] Cochrane (3) 2:30p Cerris Systems…" at bounding box center [533, 460] width 1041 height 99
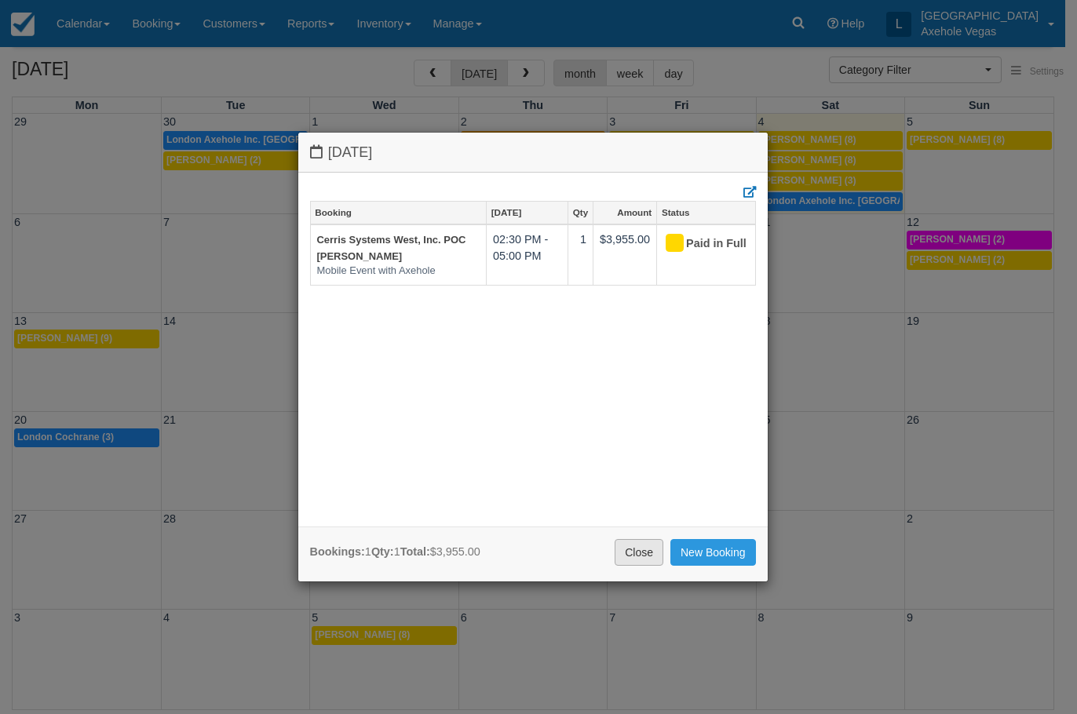
click at [638, 553] on link "Close" at bounding box center [639, 552] width 49 height 27
